Goal: Communication & Community: Answer question/provide support

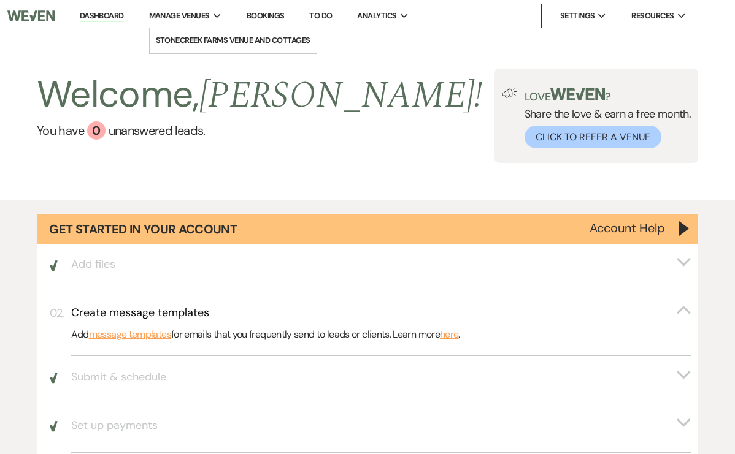
click at [217, 13] on icon "Expand" at bounding box center [217, 16] width 8 height 6
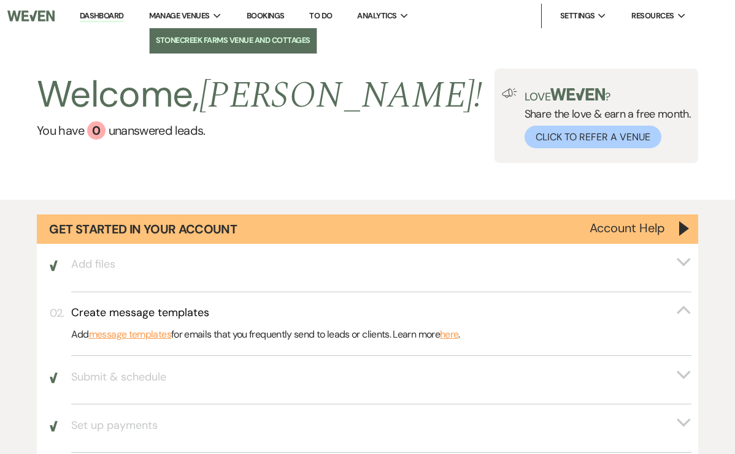
click at [224, 39] on li "StoneCreek Farms Venue and Cottages" at bounding box center [233, 40] width 155 height 12
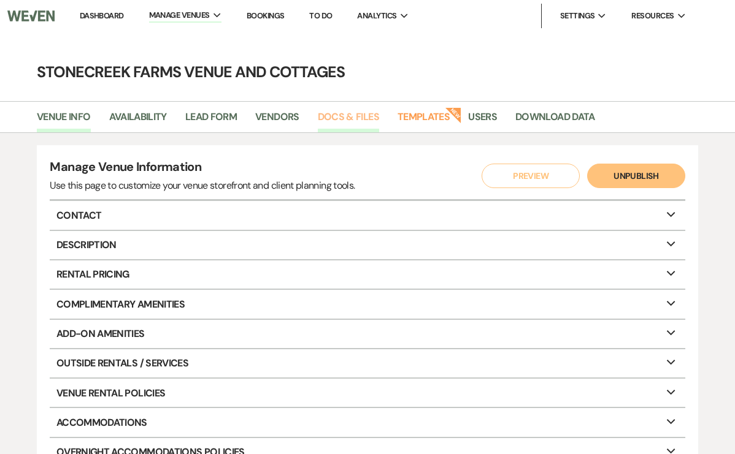
click at [345, 116] on link "Docs & Files" at bounding box center [348, 120] width 61 height 23
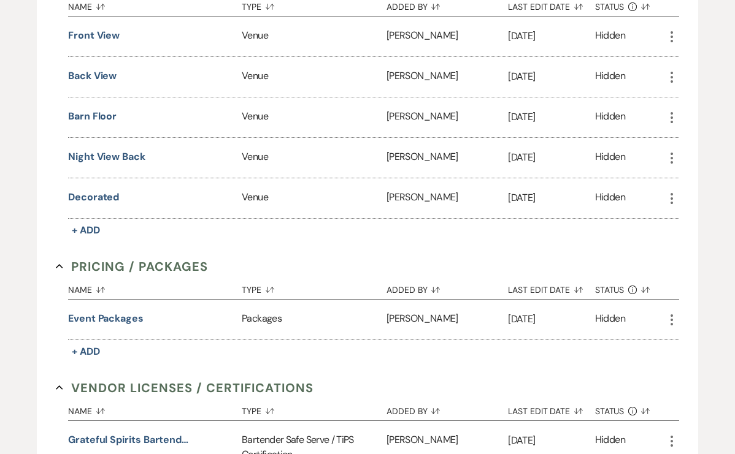
scroll to position [448, 0]
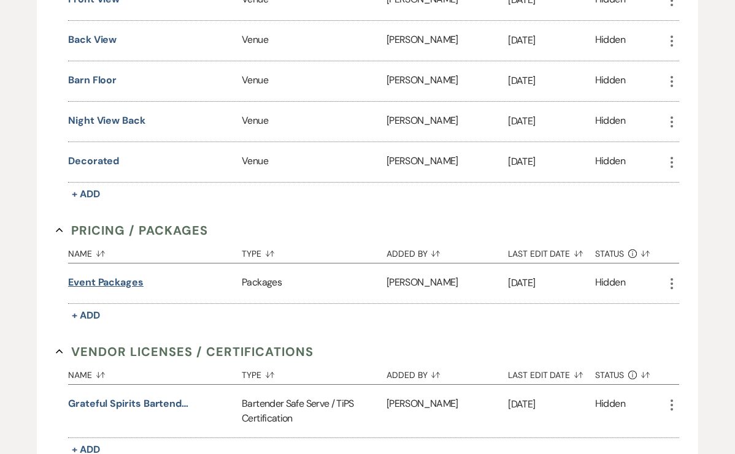
click at [123, 285] on button "Event Packages" at bounding box center [105, 282] width 75 height 15
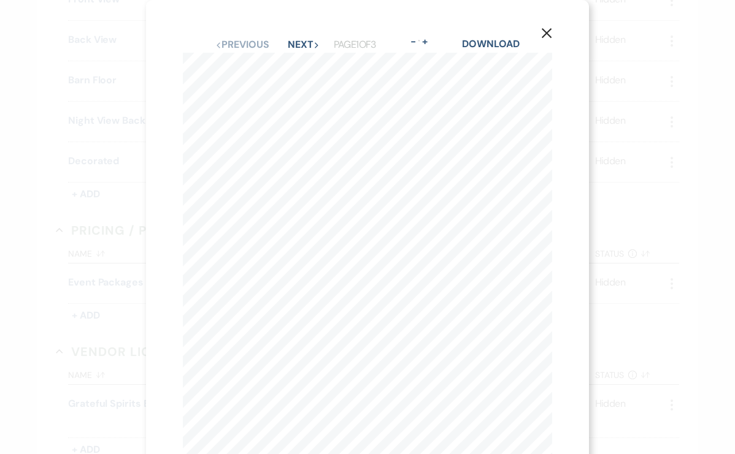
scroll to position [0, 0]
click at [547, 36] on icon "X" at bounding box center [546, 33] width 11 height 11
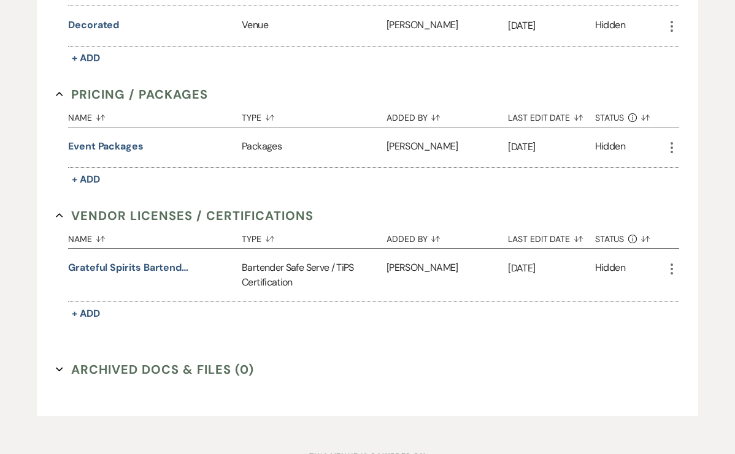
scroll to position [536, 0]
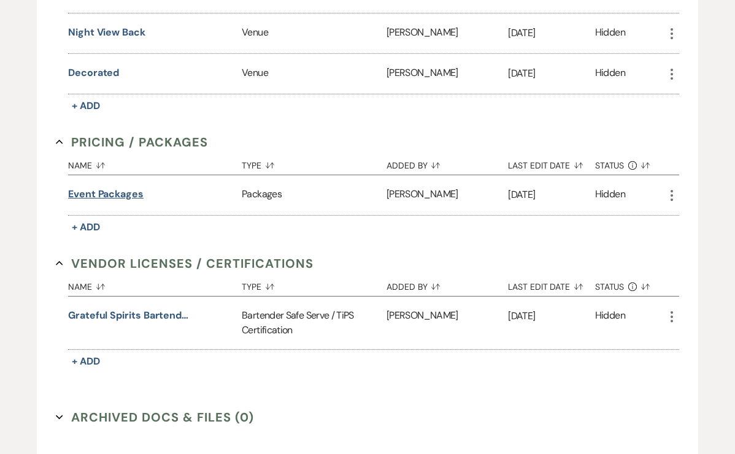
click at [125, 196] on button "Event Packages" at bounding box center [105, 194] width 75 height 15
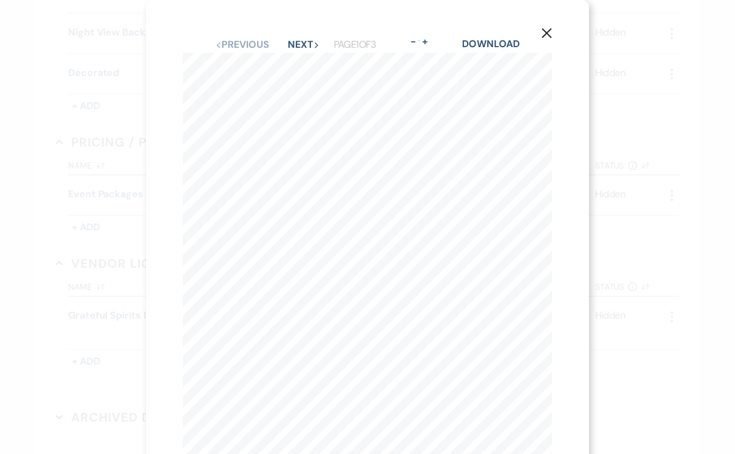
scroll to position [0, 0]
click at [546, 33] on use "button" at bounding box center [546, 33] width 10 height 10
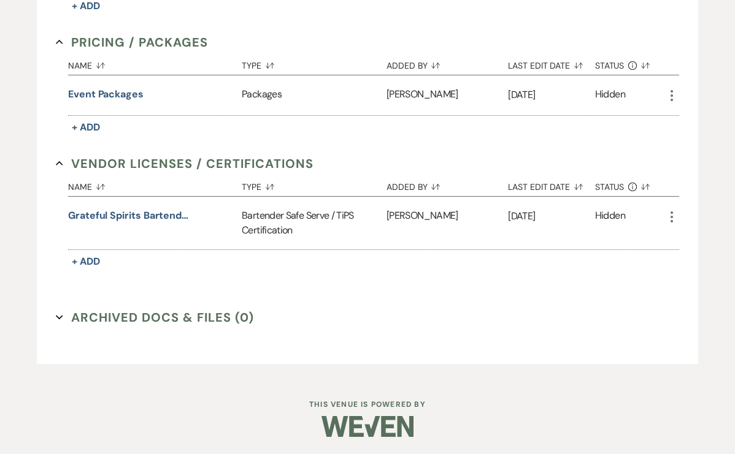
scroll to position [635, 0]
click at [60, 319] on icon "Expand" at bounding box center [59, 318] width 7 height 7
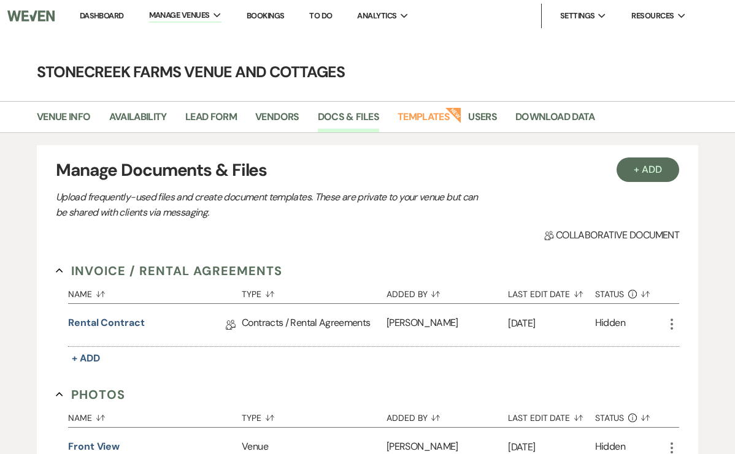
scroll to position [0, 0]
click at [428, 116] on link "Templates" at bounding box center [423, 120] width 52 height 23
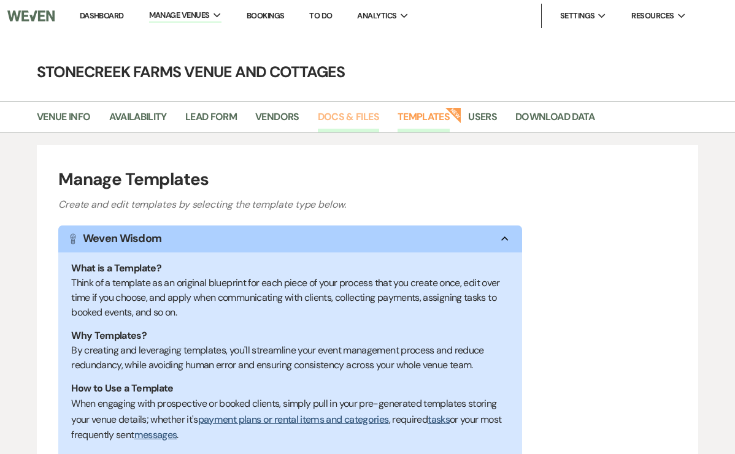
click at [348, 115] on link "Docs & Files" at bounding box center [348, 120] width 61 height 23
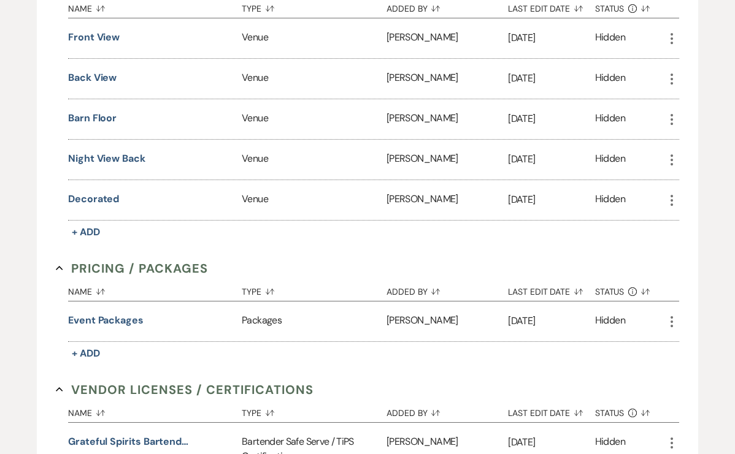
scroll to position [635, 0]
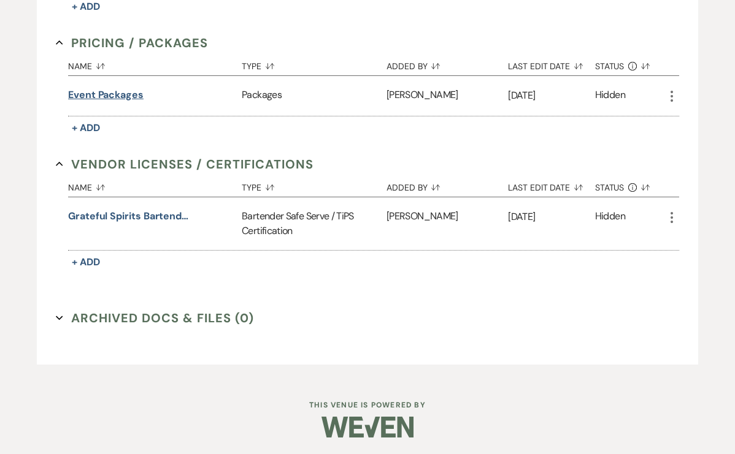
click at [114, 90] on button "Event Packages" at bounding box center [105, 95] width 75 height 15
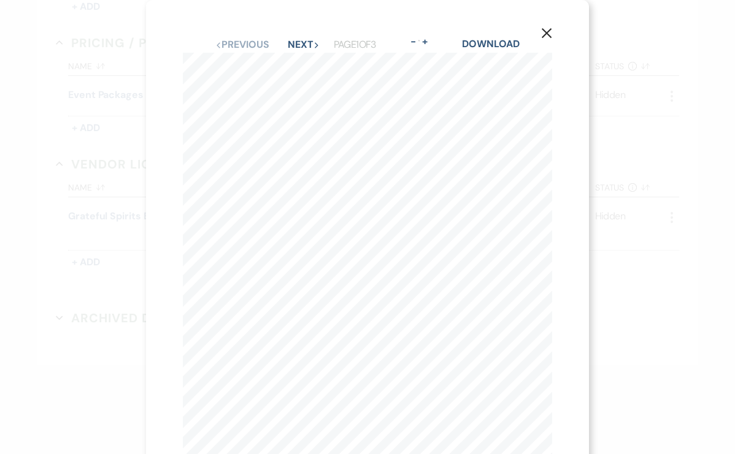
scroll to position [0, 0]
click at [301, 42] on button "Next Next" at bounding box center [304, 45] width 32 height 10
click at [240, 48] on button "Previous Previous" at bounding box center [241, 45] width 53 height 10
click at [302, 43] on button "Next Next" at bounding box center [304, 45] width 32 height 10
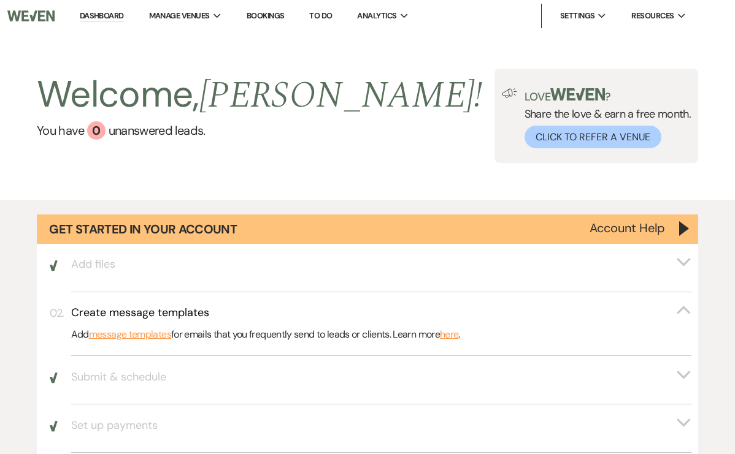
click at [97, 15] on link "Dashboard" at bounding box center [102, 16] width 44 height 12
click at [105, 13] on link "Dashboard" at bounding box center [102, 16] width 44 height 12
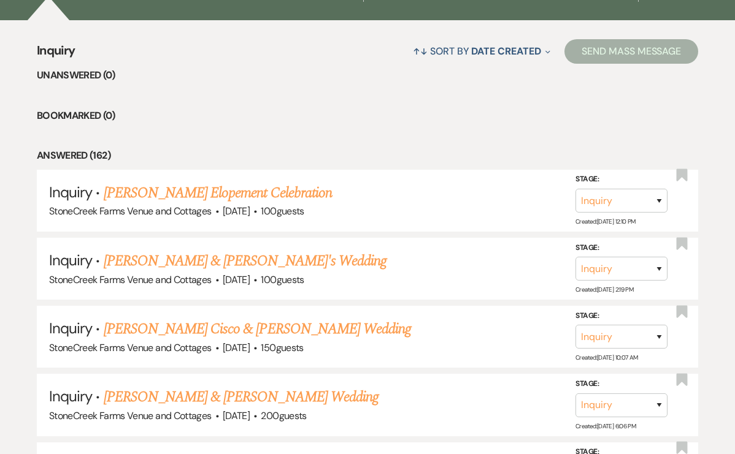
scroll to position [874, 0]
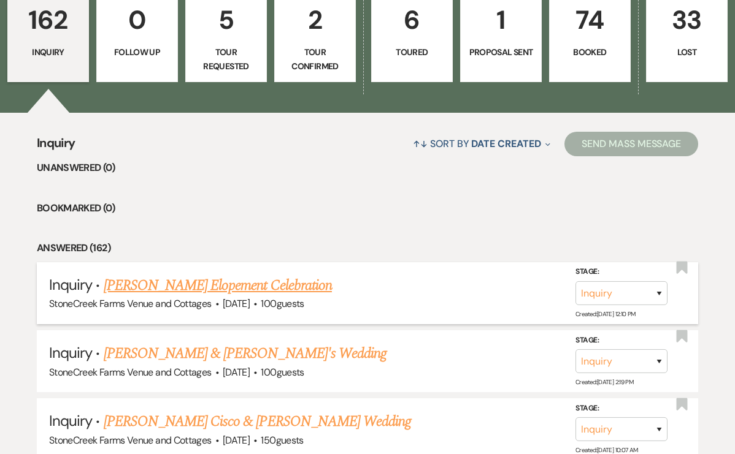
click at [252, 280] on link "[PERSON_NAME] Elopement Celebration" at bounding box center [218, 286] width 228 height 22
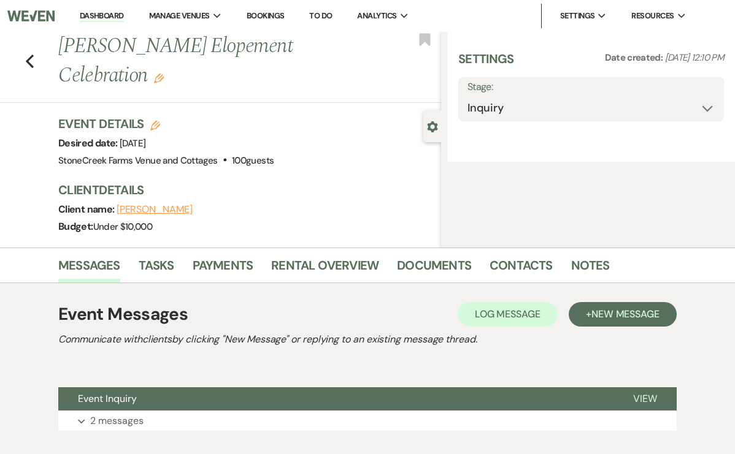
select select "5"
select select "13"
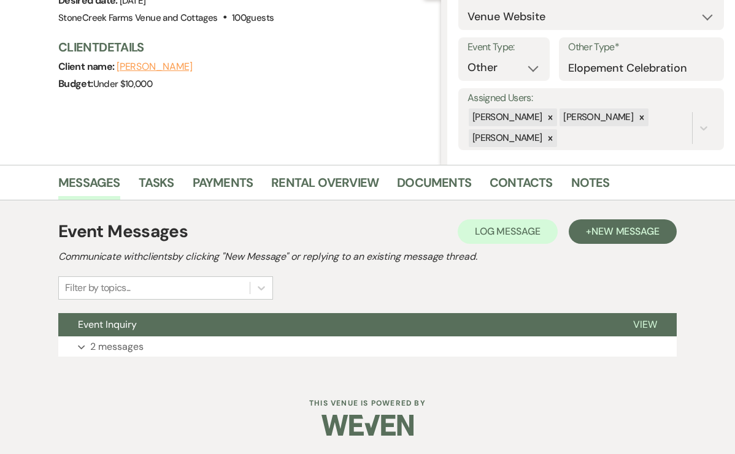
scroll to position [142, 0]
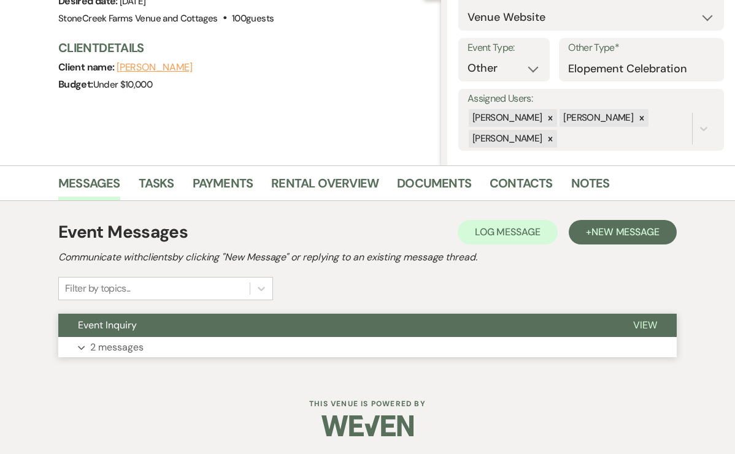
click at [106, 350] on p "2 messages" at bounding box center [116, 348] width 53 height 16
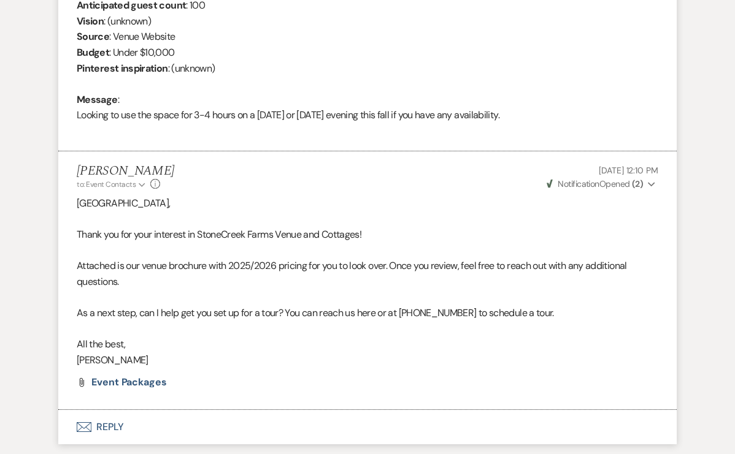
scroll to position [449, 0]
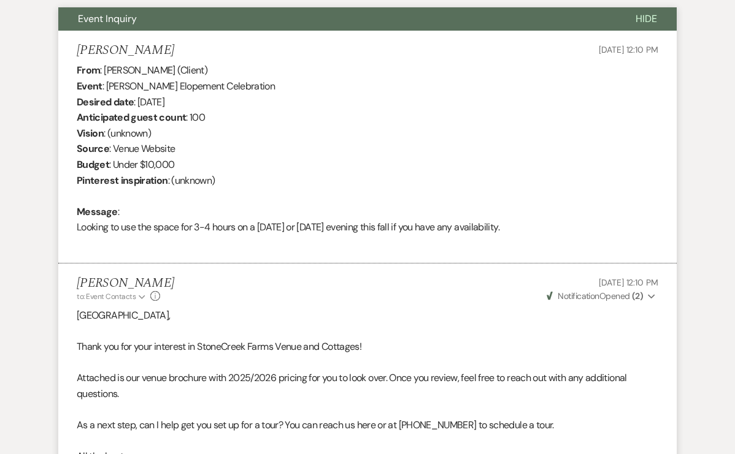
click at [651, 295] on use "button" at bounding box center [651, 297] width 7 height 4
click at [423, 308] on p "[GEOGRAPHIC_DATA]," at bounding box center [367, 316] width 581 height 16
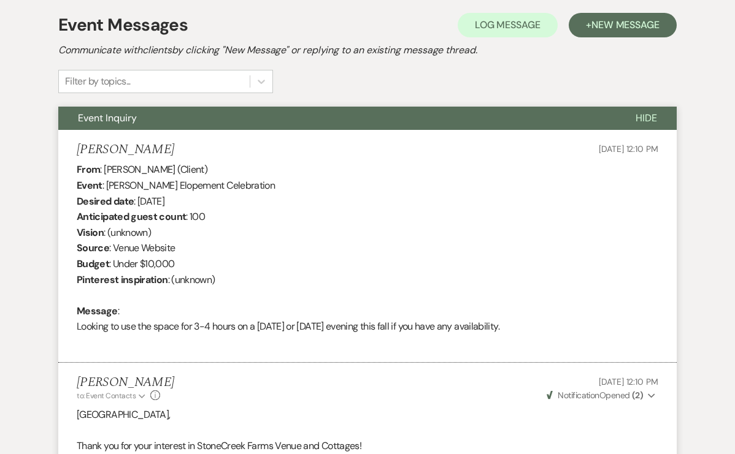
scroll to position [264, 0]
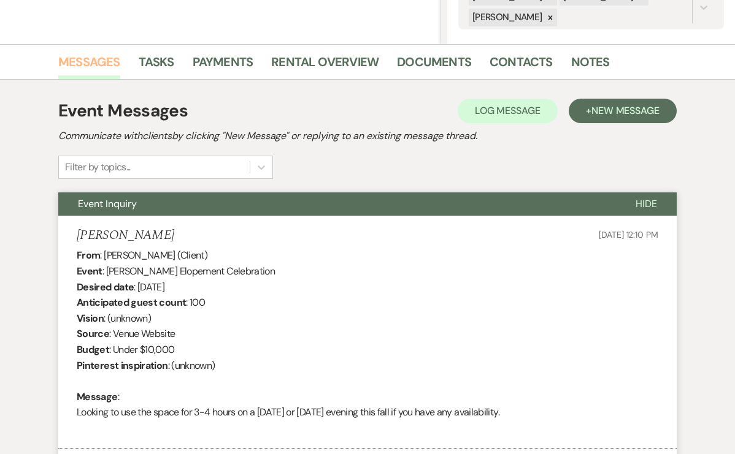
click at [98, 62] on link "Messages" at bounding box center [89, 65] width 62 height 27
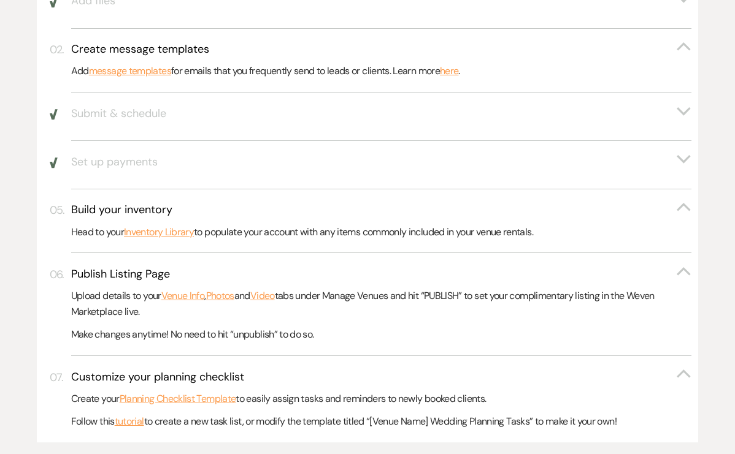
scroll to position [874, 0]
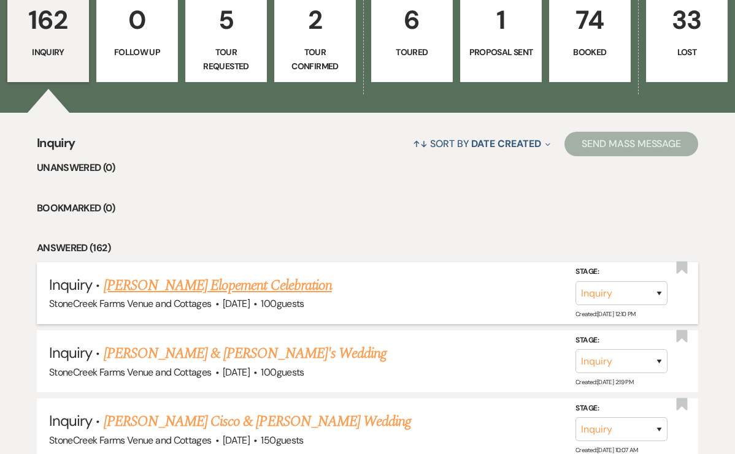
click at [271, 283] on link "[PERSON_NAME] Elopement Celebration" at bounding box center [218, 286] width 228 height 22
select select "5"
select select "13"
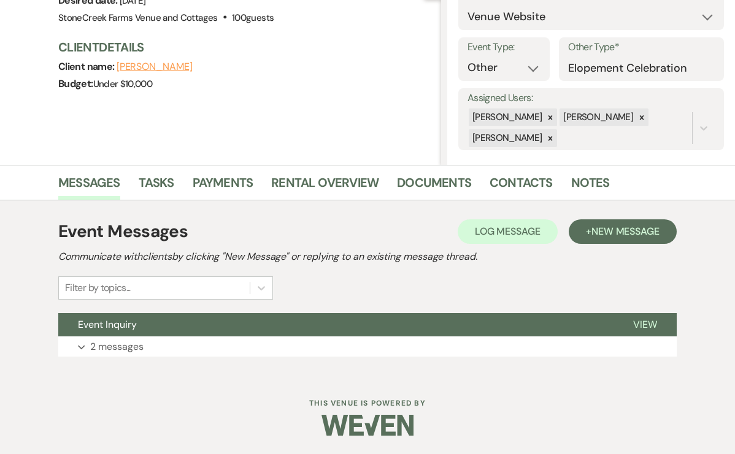
scroll to position [142, 0]
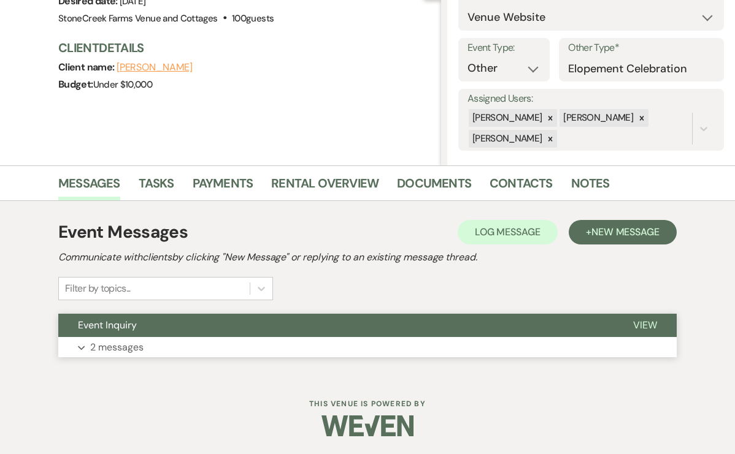
click at [128, 347] on p "2 messages" at bounding box center [116, 348] width 53 height 16
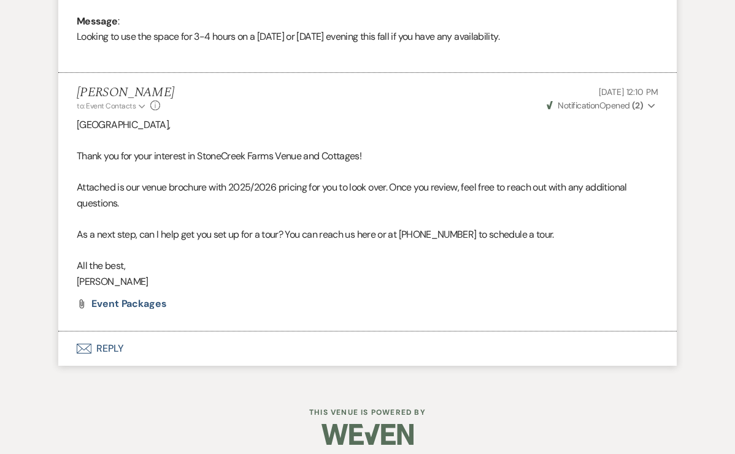
click at [112, 338] on button "Envelope Reply" at bounding box center [367, 349] width 618 height 34
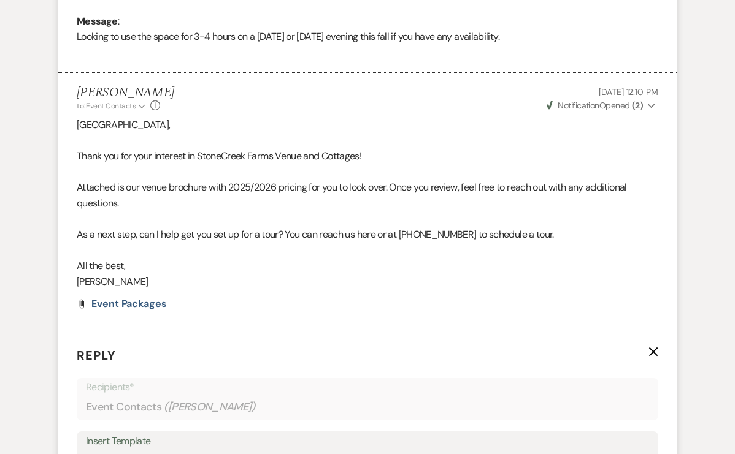
scroll to position [862, 0]
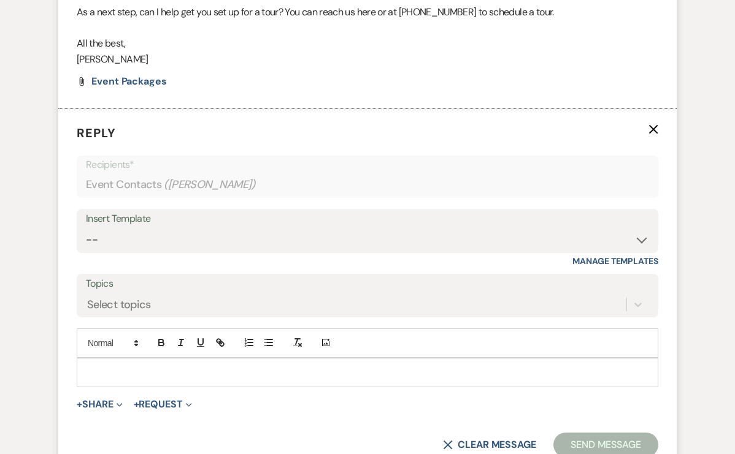
click at [88, 366] on p at bounding box center [367, 372] width 562 height 13
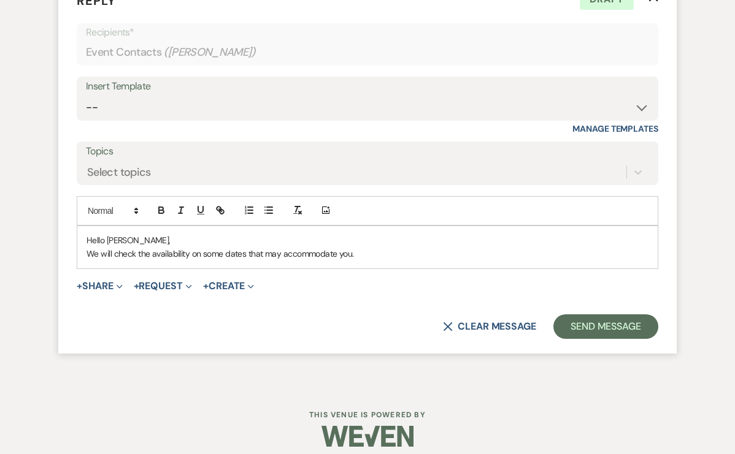
scroll to position [994, 0]
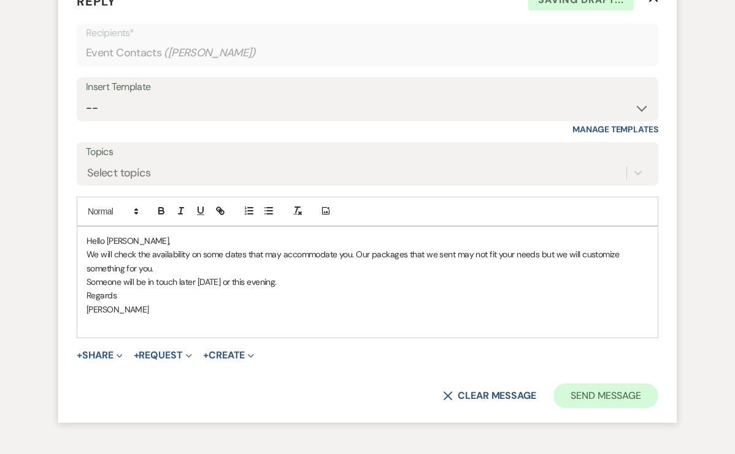
click at [590, 384] on button "Send Message" at bounding box center [605, 396] width 105 height 25
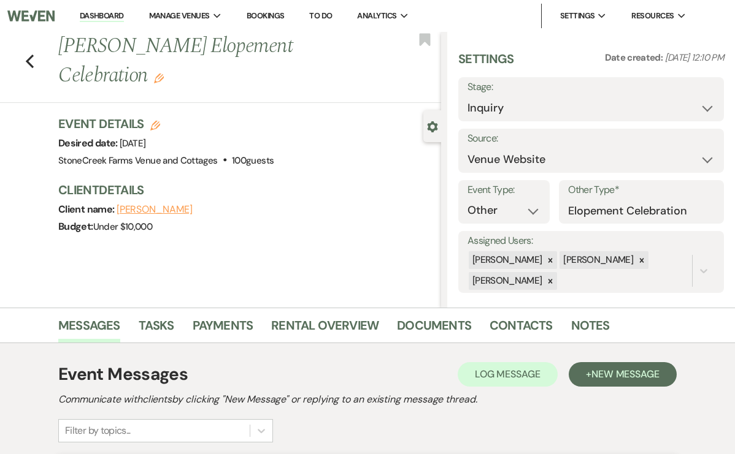
scroll to position [0, 0]
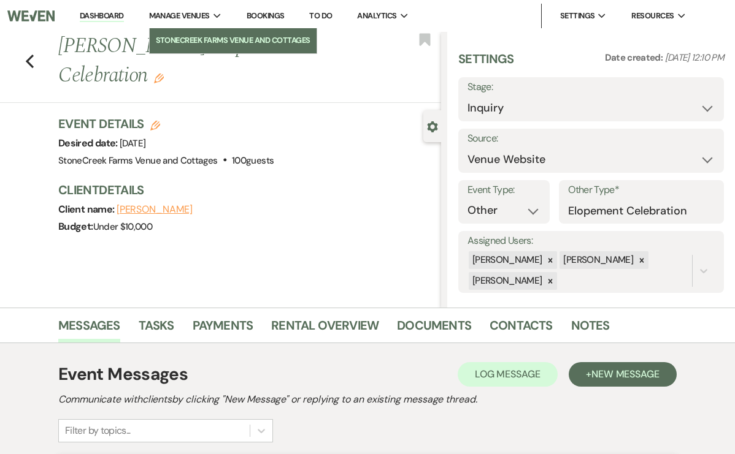
click at [192, 42] on li "StoneCreek Farms Venue and Cottages" at bounding box center [233, 40] width 155 height 12
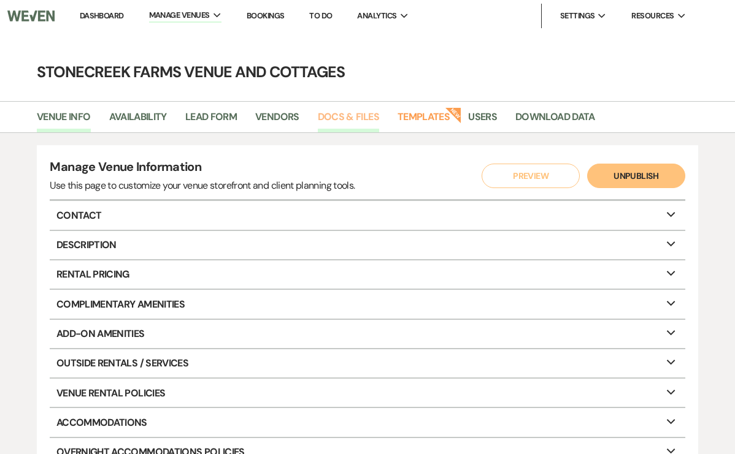
click at [341, 114] on link "Docs & Files" at bounding box center [348, 120] width 61 height 23
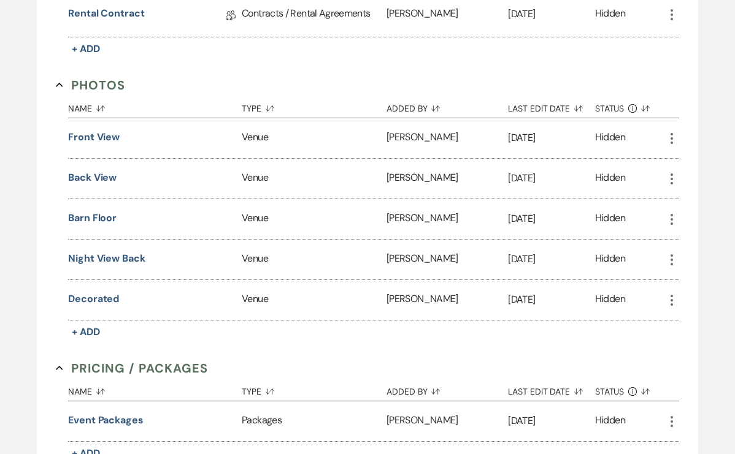
scroll to position [354, 0]
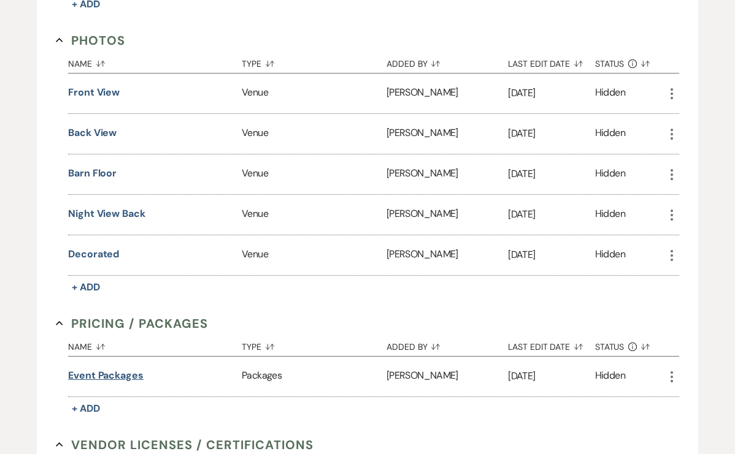
click at [115, 374] on button "Event Packages" at bounding box center [105, 376] width 75 height 15
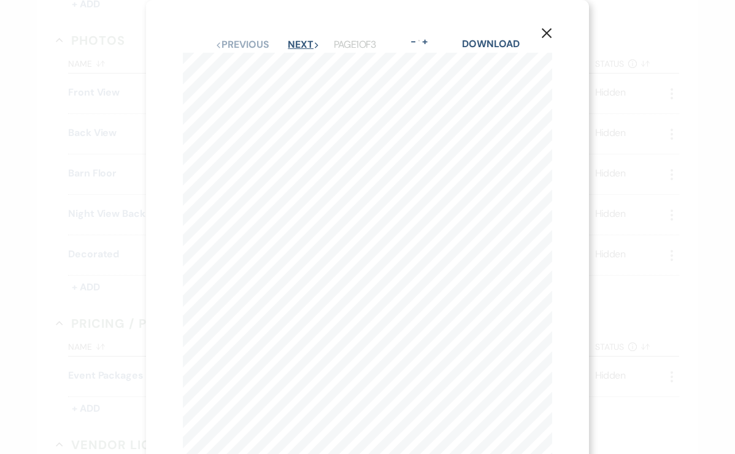
click at [300, 45] on button "Next Next" at bounding box center [304, 45] width 32 height 10
click at [297, 44] on button "Next Next" at bounding box center [304, 45] width 32 height 10
select select "5"
select select "13"
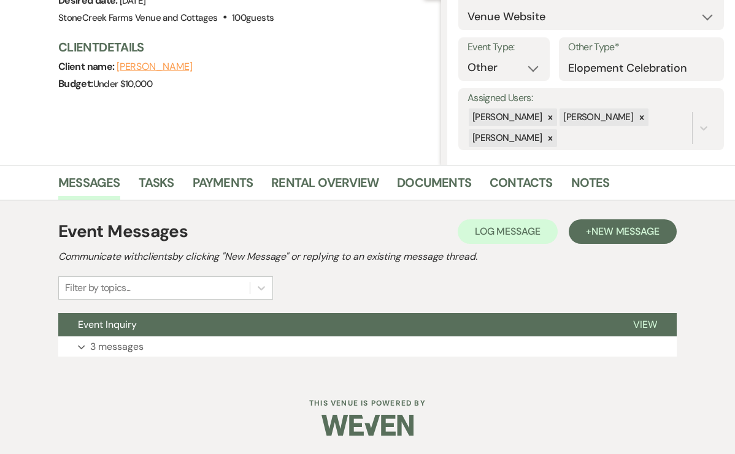
scroll to position [142, 0]
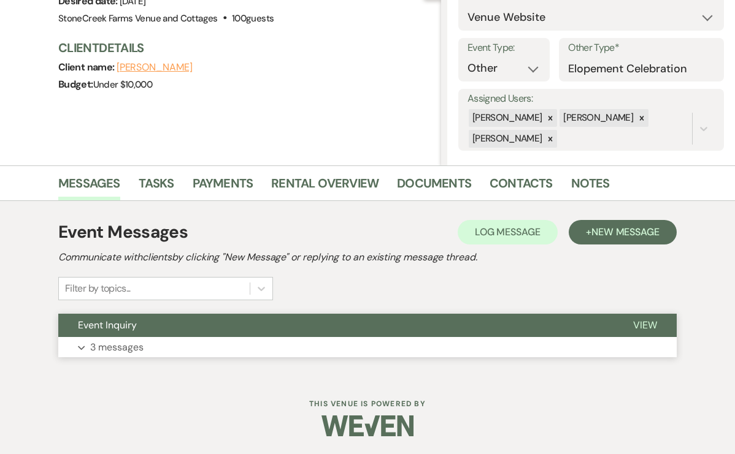
click at [118, 346] on p "3 messages" at bounding box center [116, 348] width 53 height 16
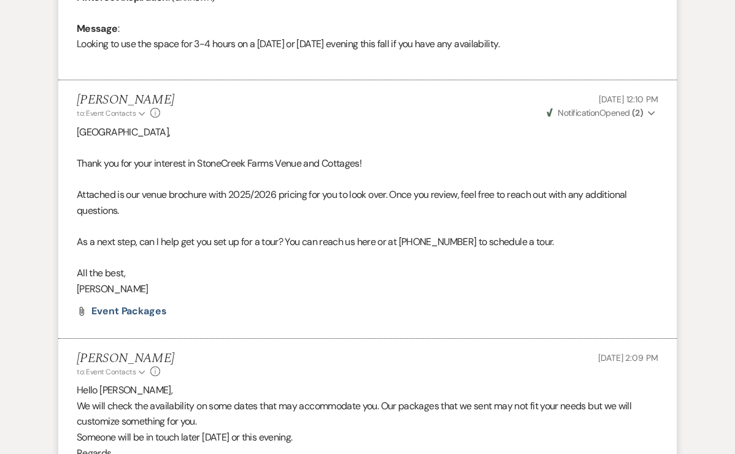
scroll to position [566, 0]
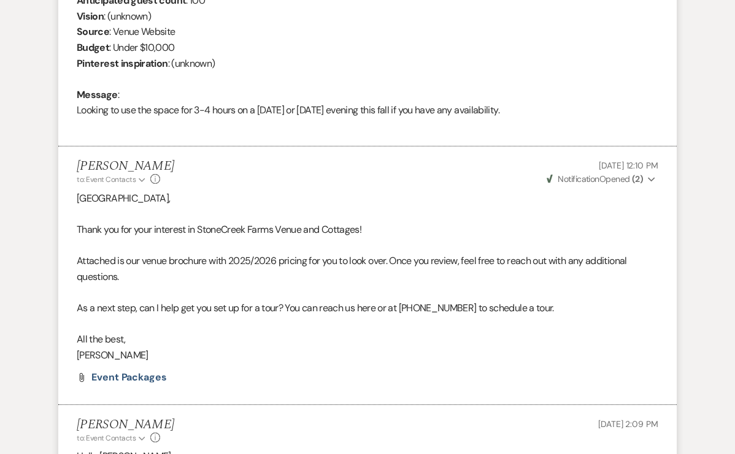
click at [652, 176] on icon "Expand" at bounding box center [651, 179] width 7 height 9
click at [449, 194] on p "[GEOGRAPHIC_DATA]," at bounding box center [367, 199] width 581 height 16
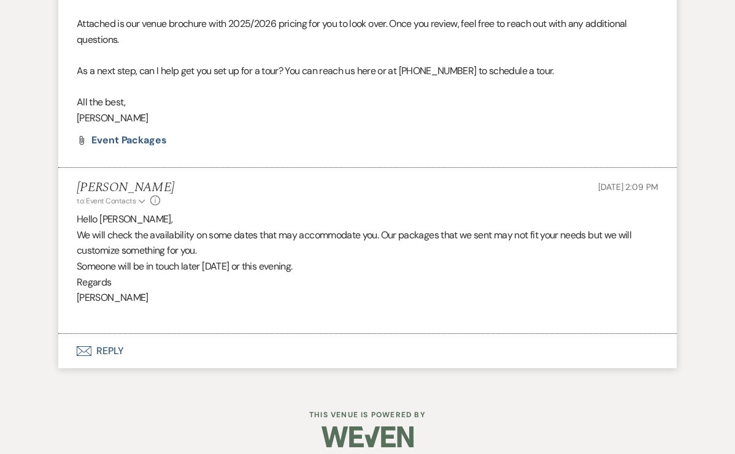
scroll to position [803, 0]
click at [111, 338] on button "Envelope Reply" at bounding box center [367, 352] width 618 height 34
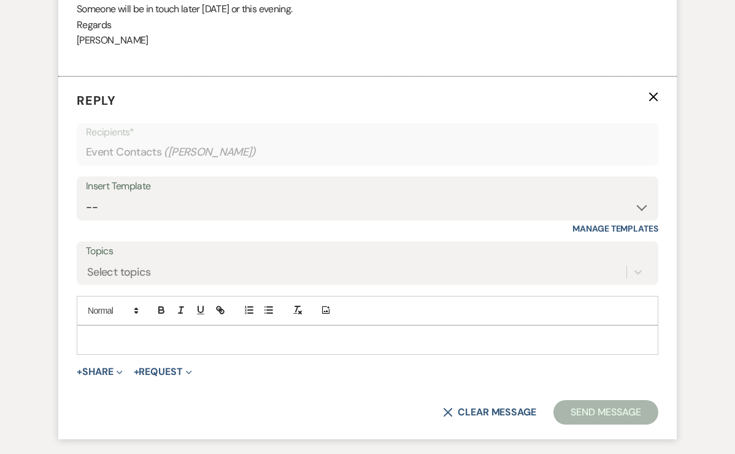
scroll to position [1080, 0]
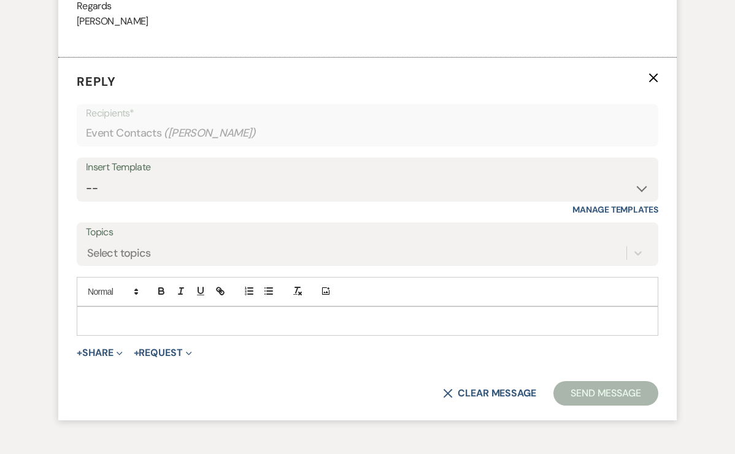
click at [111, 315] on p at bounding box center [367, 321] width 562 height 13
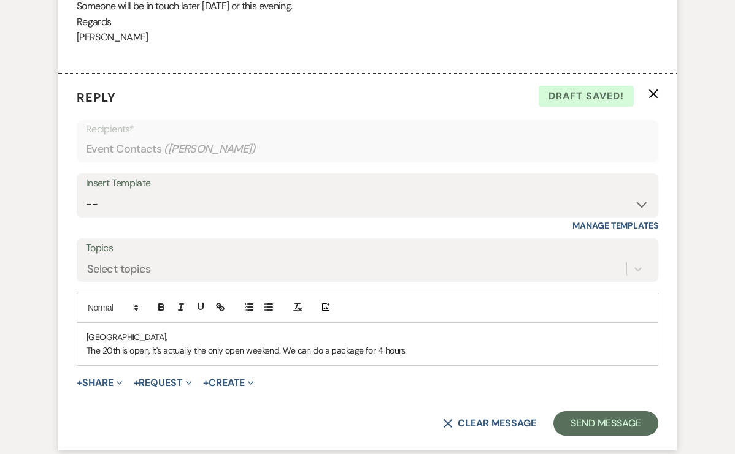
scroll to position [1144, 0]
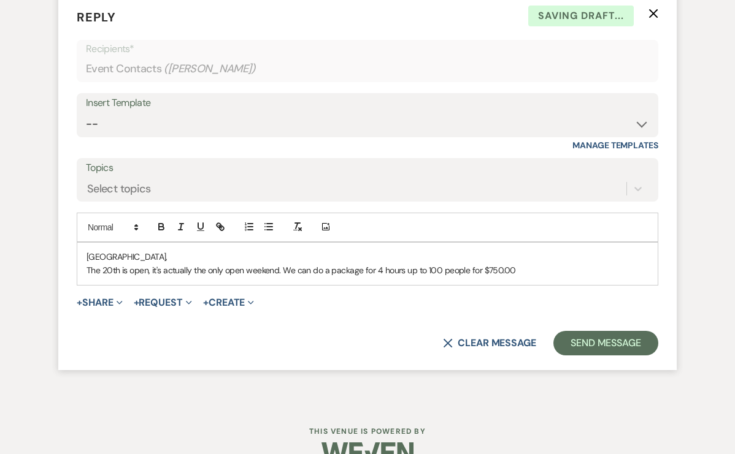
click at [380, 264] on p "The 20th is open, it's actually the only open weekend. We can do a package for …" at bounding box center [367, 270] width 562 height 13
click at [540, 264] on p "The 20th is open, it's actually the only open weekend. We can do a package for …" at bounding box center [367, 270] width 562 height 13
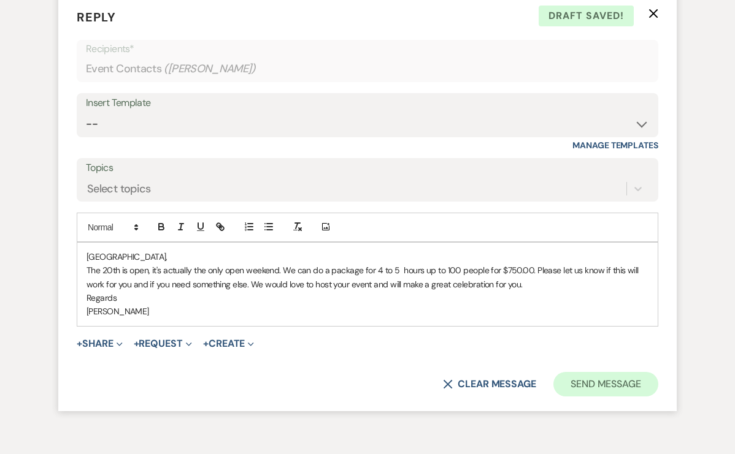
click at [616, 372] on button "Send Message" at bounding box center [605, 384] width 105 height 25
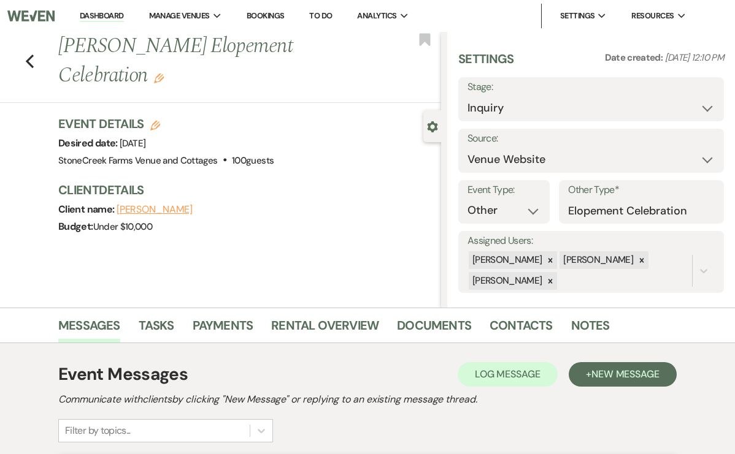
scroll to position [0, 0]
click at [153, 207] on button "[PERSON_NAME]" at bounding box center [155, 210] width 76 height 10
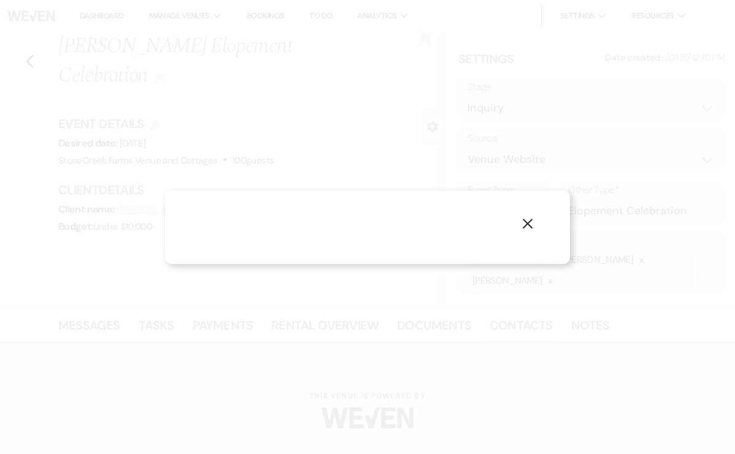
select select "1"
select select "text"
